Goal: Task Accomplishment & Management: Use online tool/utility

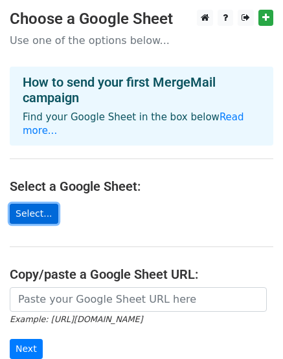
click at [38, 204] on link "Select..." at bounding box center [34, 214] width 48 height 20
click at [32, 204] on link "Select..." at bounding box center [34, 214] width 48 height 20
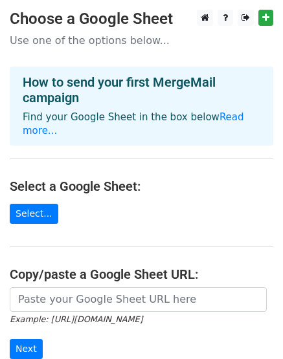
click at [54, 41] on p "Use one of the options below..." at bounding box center [141, 41] width 263 height 14
drag, startPoint x: 54, startPoint y: 41, endPoint x: 36, endPoint y: 44, distance: 18.4
click at [36, 44] on p "Use one of the options below..." at bounding box center [141, 41] width 263 height 14
click at [70, 221] on main "Choose a Google Sheet Use one of the options below... How to send your first Me…" at bounding box center [141, 219] width 283 height 418
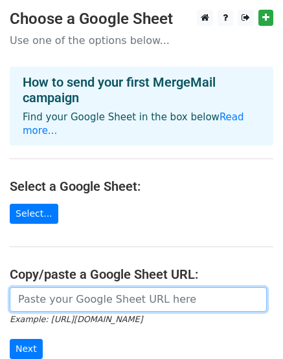
click at [76, 287] on input "url" at bounding box center [138, 299] width 257 height 25
paste input "[URL][DOMAIN_NAME]"
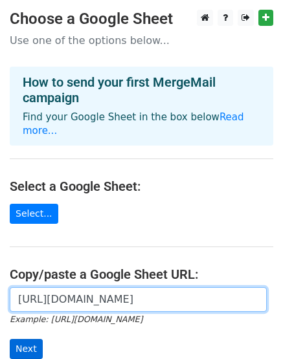
type input "[URL][DOMAIN_NAME]"
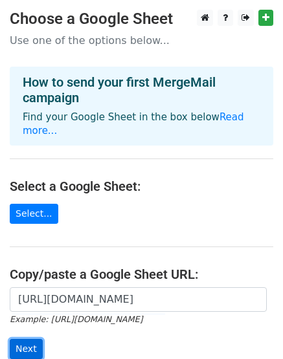
scroll to position [0, 0]
click at [32, 339] on input "Next" at bounding box center [26, 349] width 33 height 20
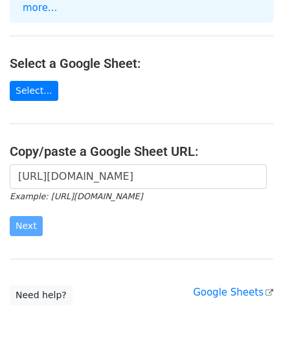
scroll to position [156, 0]
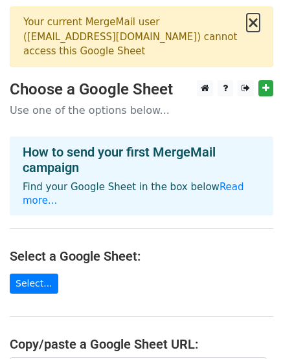
click at [251, 21] on button "×" at bounding box center [252, 23] width 13 height 16
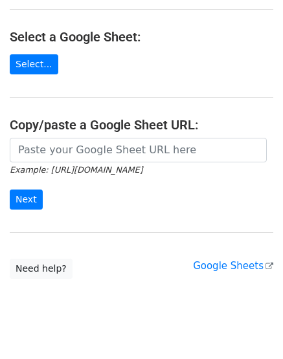
scroll to position [156, 0]
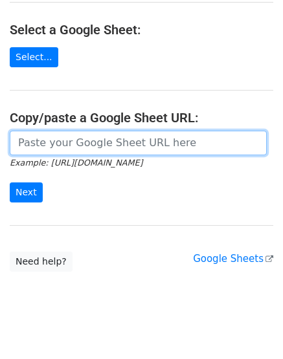
click at [88, 131] on input "url" at bounding box center [138, 143] width 257 height 25
paste input "https://docs.google.com/spreadsheets/d/1JkiH4h4kxKls8jSvm8_zBfQuam9aKzzW0Omhfz8…"
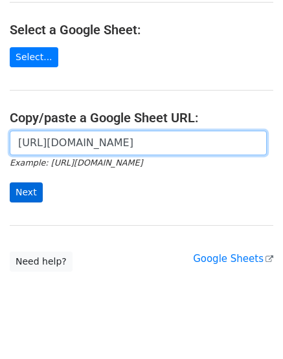
type input "https://docs.google.com/spreadsheets/d/1JkiH4h4kxKls8jSvm8_zBfQuam9aKzzW0Omhfz8…"
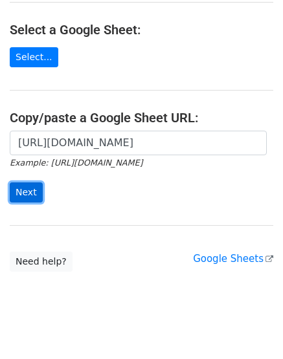
scroll to position [0, 0]
click at [25, 182] on input "Next" at bounding box center [26, 192] width 33 height 20
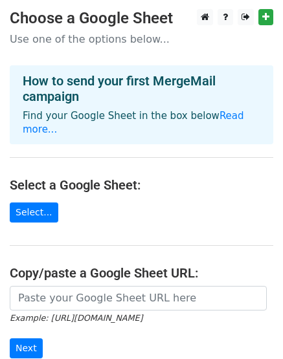
scroll to position [70, 0]
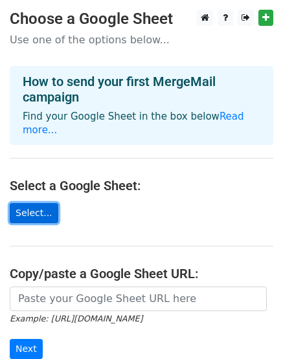
click at [30, 203] on link "Select..." at bounding box center [34, 213] width 48 height 20
click at [34, 203] on link "Select..." at bounding box center [34, 213] width 48 height 20
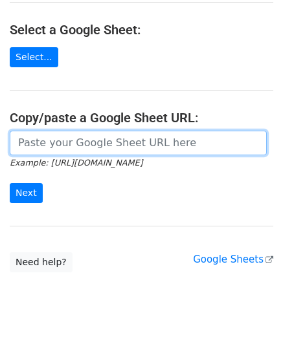
click at [80, 131] on input "url" at bounding box center [138, 143] width 257 height 25
paste input "[URL][DOMAIN_NAME]"
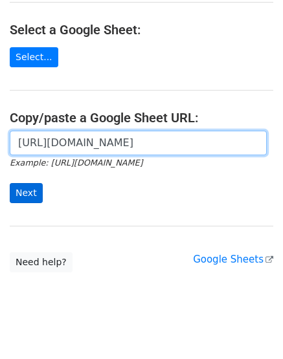
type input "https://docs.google.com/spreadsheets/d/1JkiH4h4kxKls8jSvm8_zBfQuam9aKzzW0Omhfz8…"
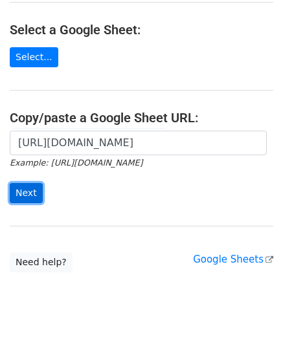
scroll to position [0, 0]
click at [22, 183] on input "Next" at bounding box center [26, 193] width 33 height 20
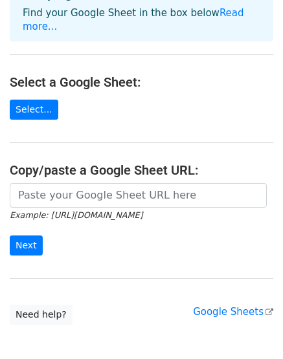
scroll to position [175, 0]
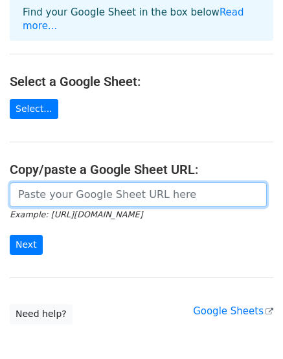
click at [69, 182] on input "url" at bounding box center [138, 194] width 257 height 25
paste input "[URL][DOMAIN_NAME]"
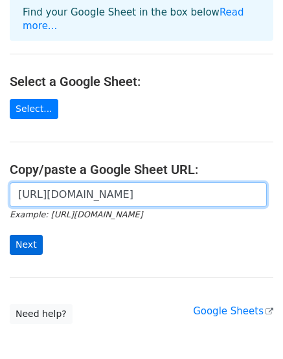
type input "[URL][DOMAIN_NAME]"
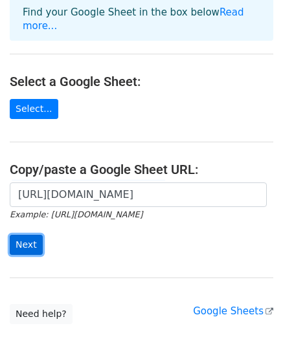
scroll to position [0, 0]
click at [24, 235] on input "Next" at bounding box center [26, 245] width 33 height 20
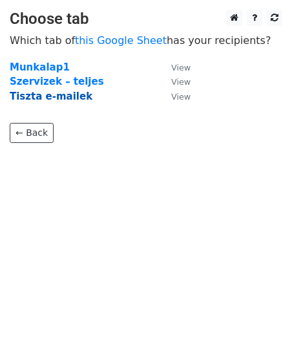
click at [50, 94] on strong "Tiszta e-mailek" at bounding box center [51, 97] width 83 height 12
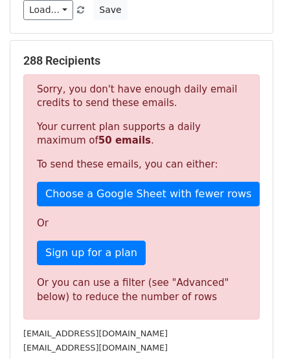
scroll to position [206, 0]
